Goal: Task Accomplishment & Management: Manage account settings

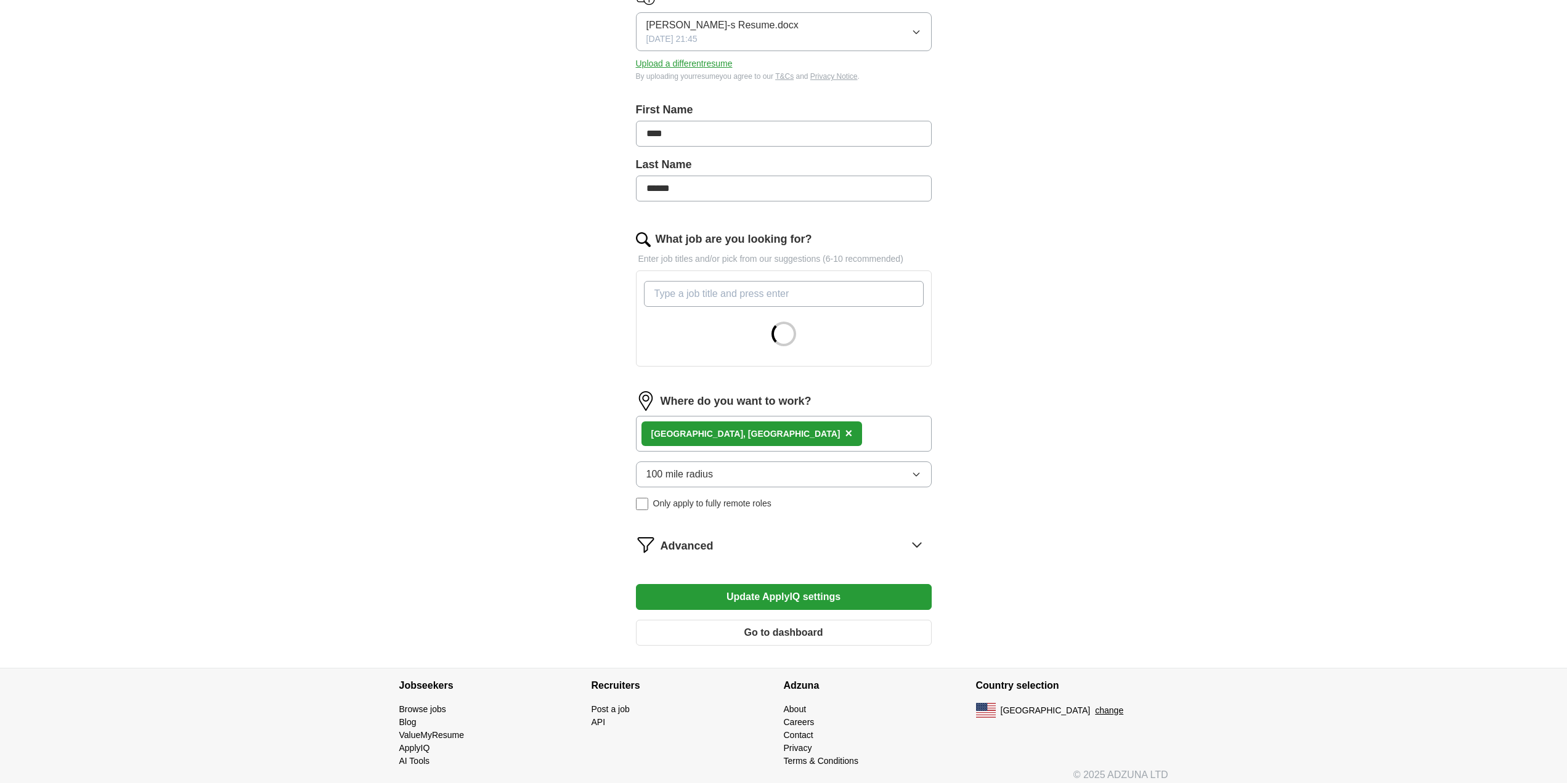
scroll to position [185, 0]
click at [756, 632] on button "Go to dashboard" at bounding box center [784, 631] width 296 height 26
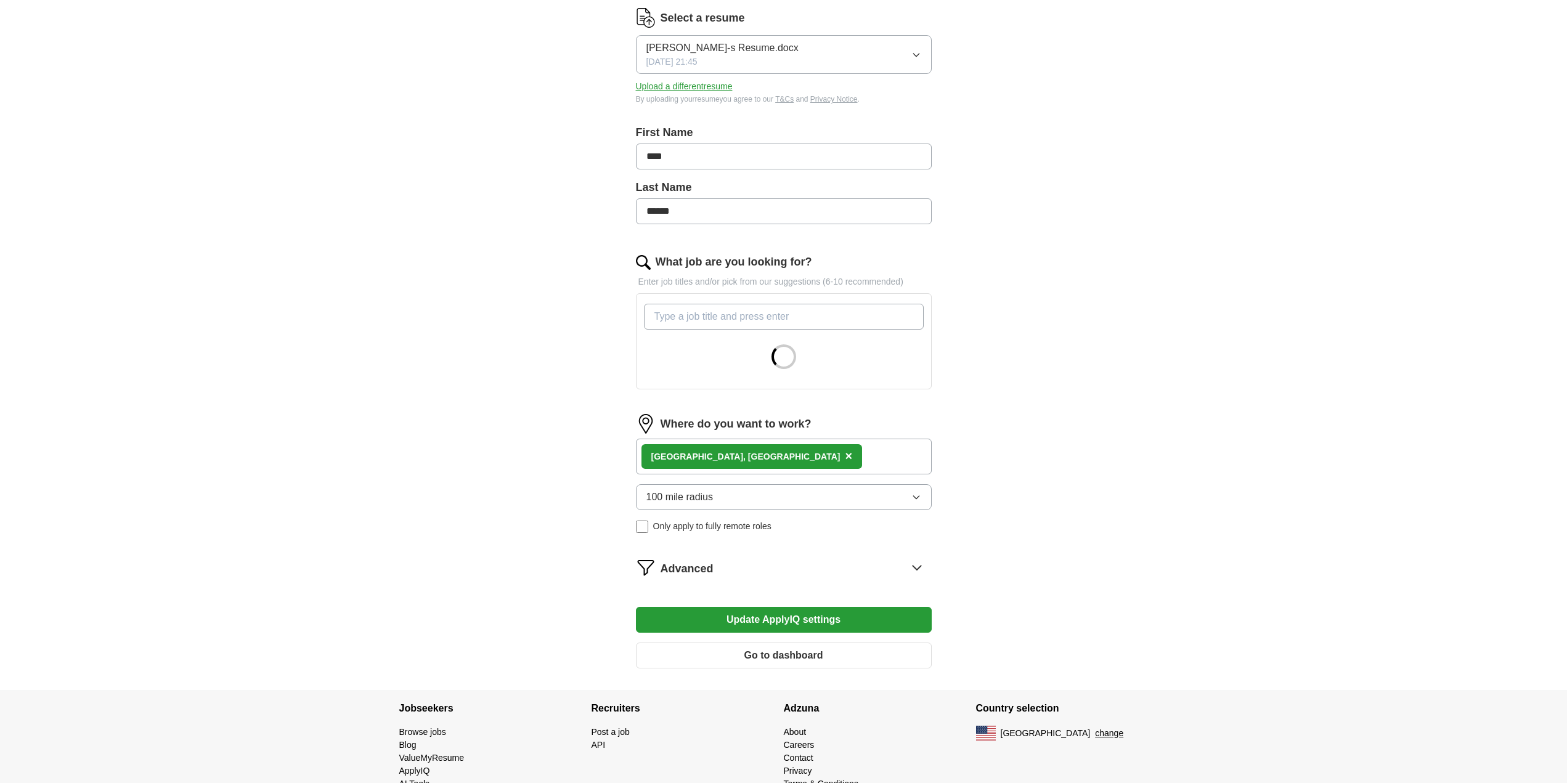
scroll to position [192, 0]
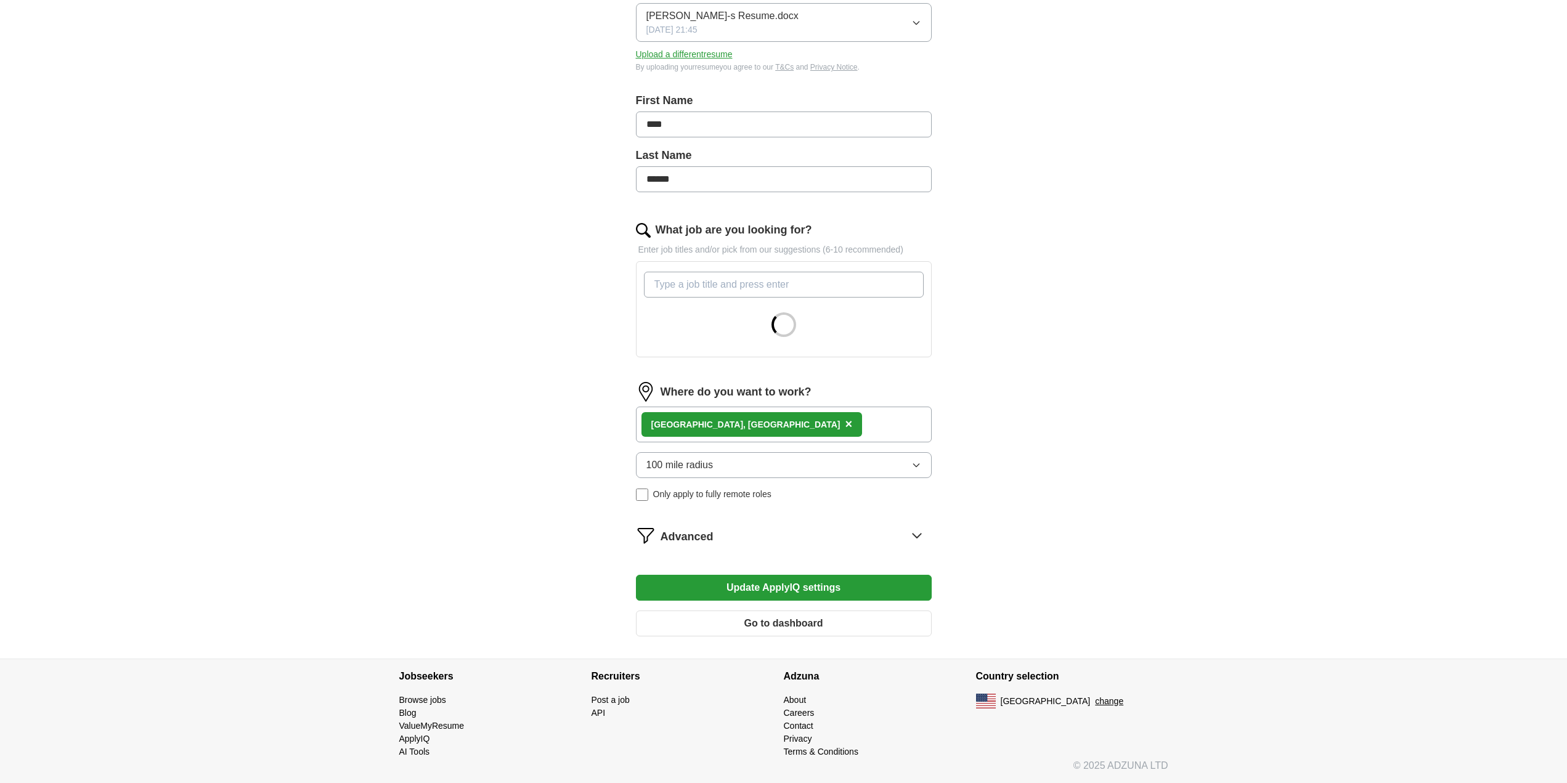
click at [910, 540] on icon at bounding box center [917, 536] width 20 height 20
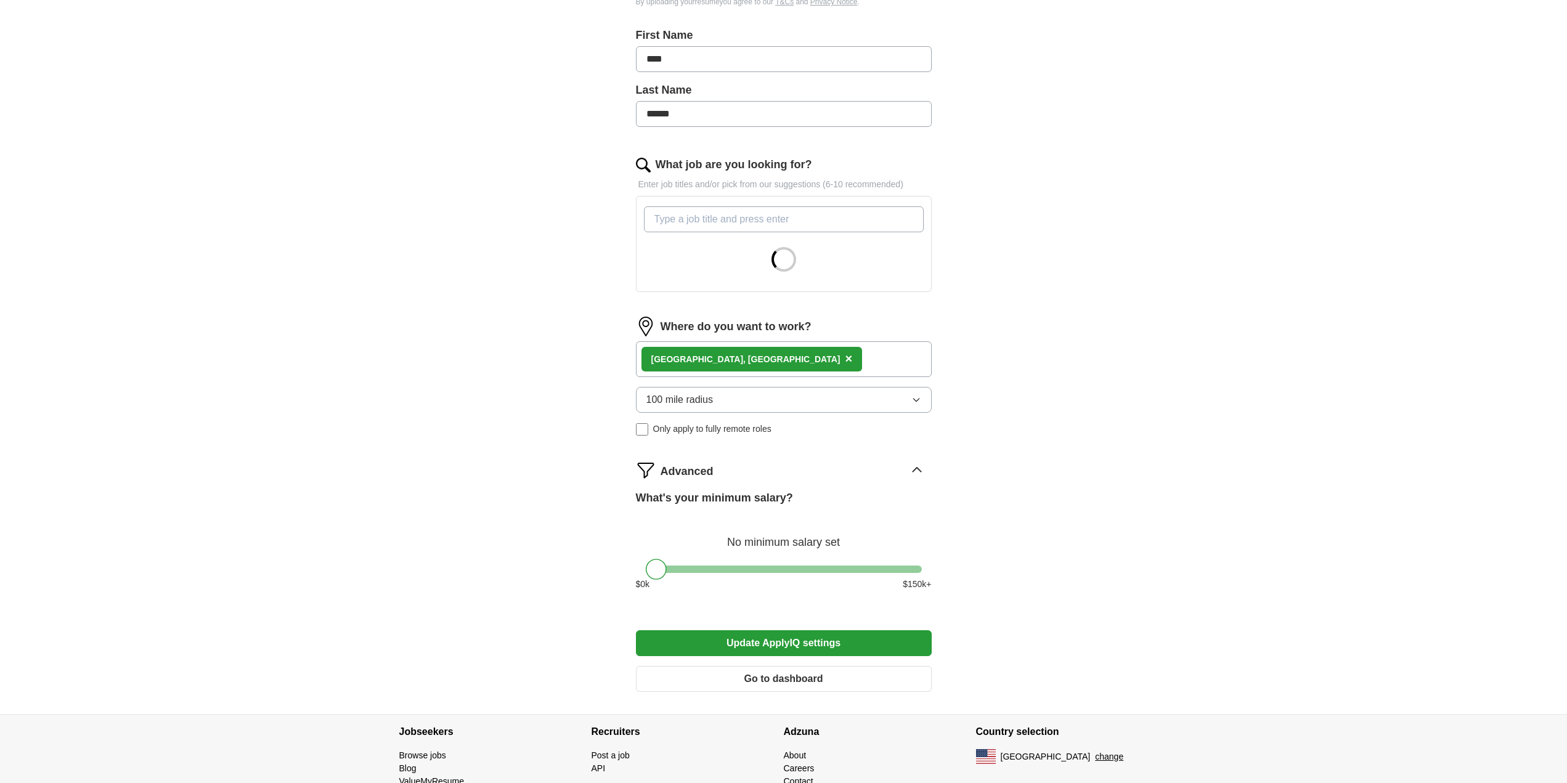
scroll to position [313, 0]
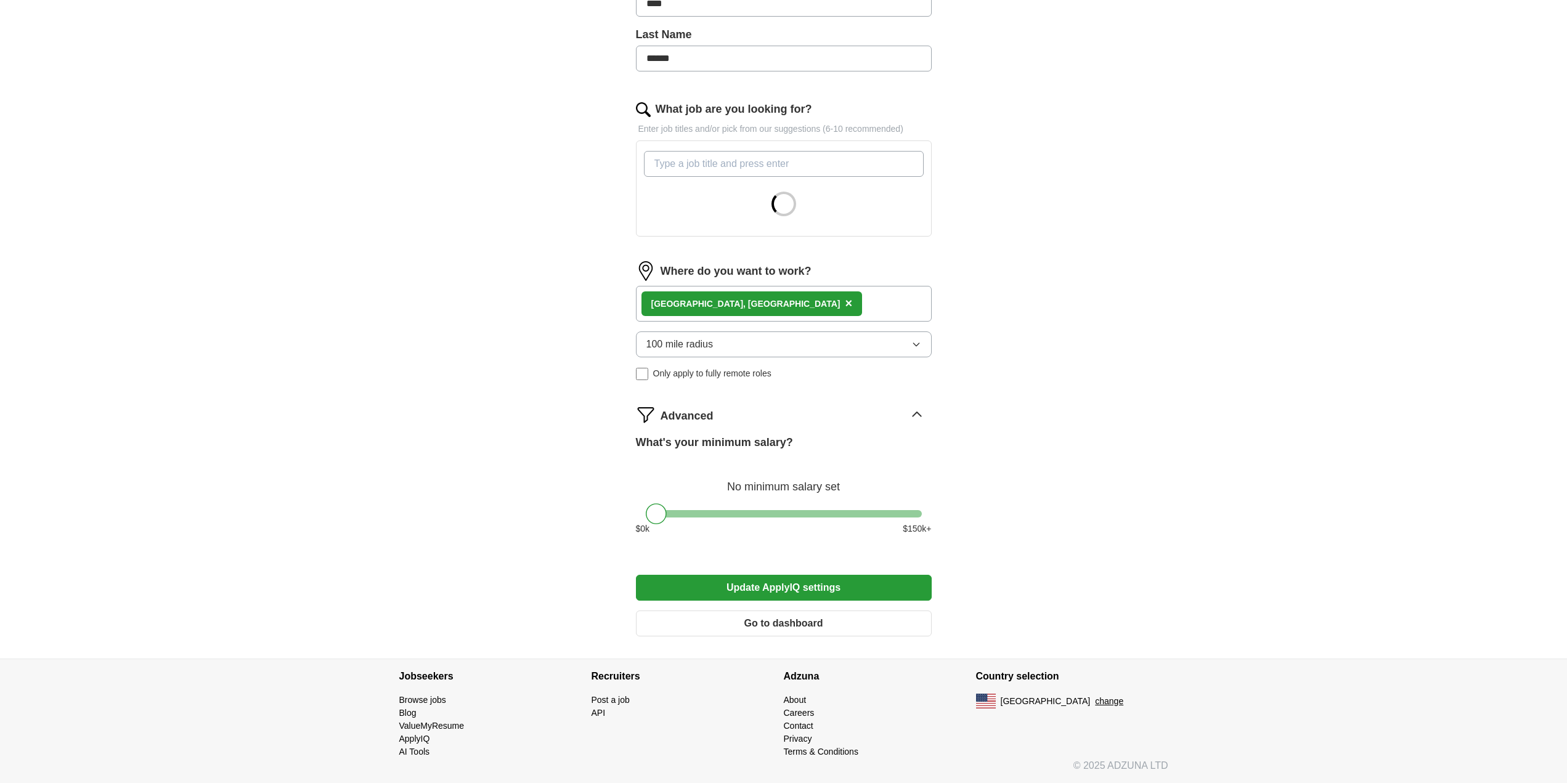
click at [915, 417] on icon at bounding box center [917, 415] width 20 height 20
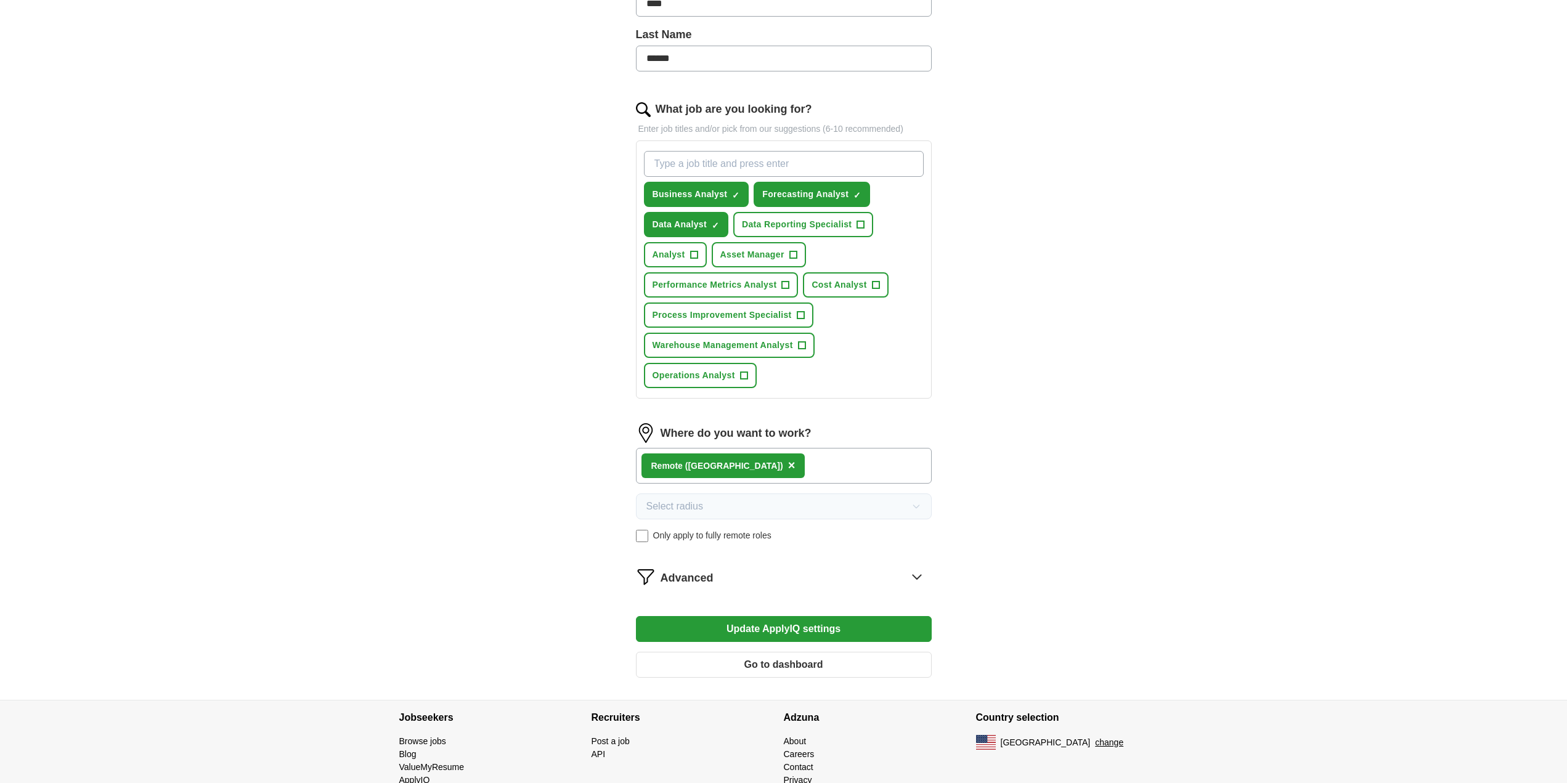
click at [789, 630] on button "Update ApplyIQ settings" at bounding box center [784, 629] width 296 height 26
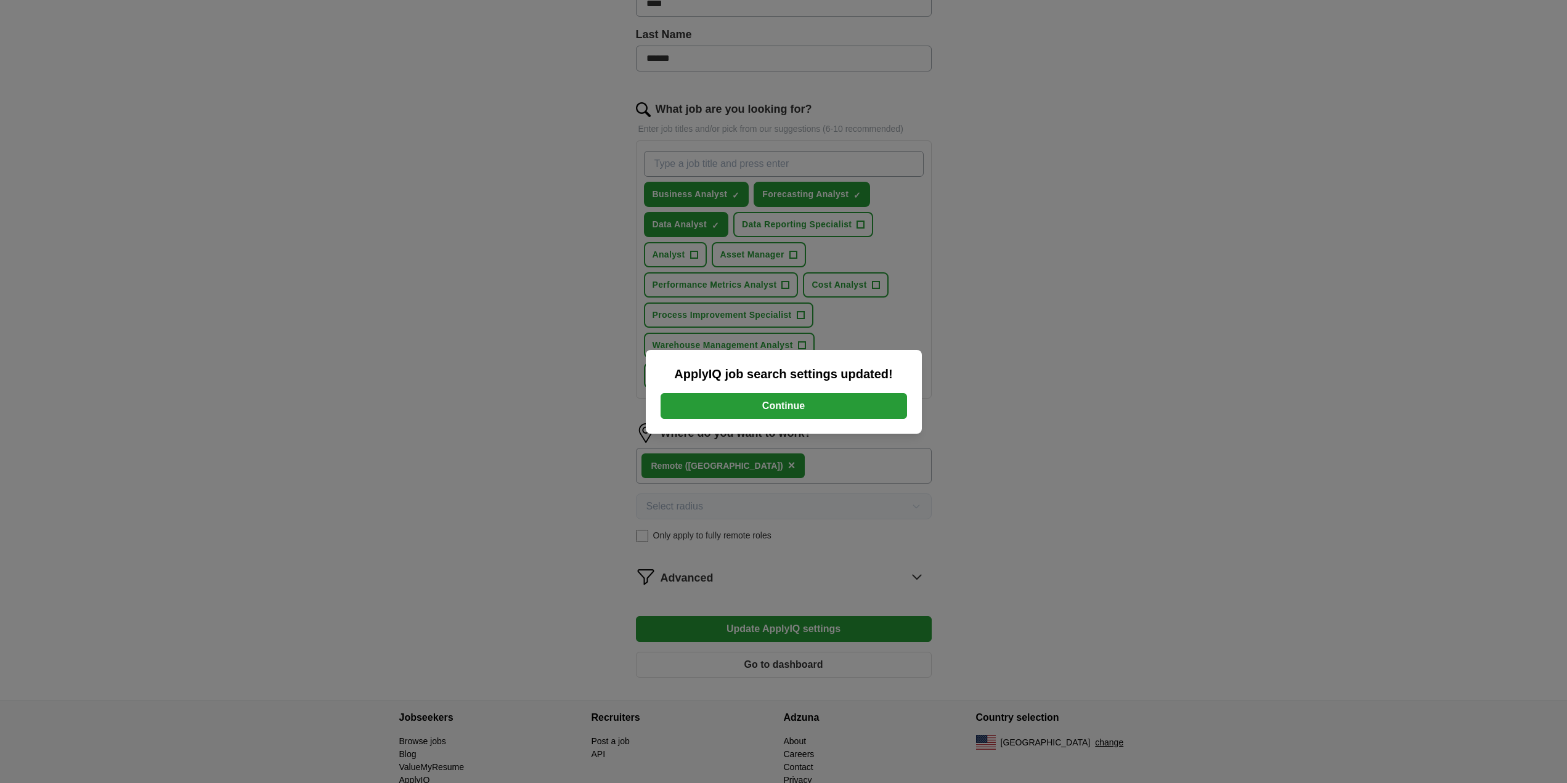
click at [792, 413] on button "Continue" at bounding box center [784, 406] width 246 height 26
